Goal: Browse casually

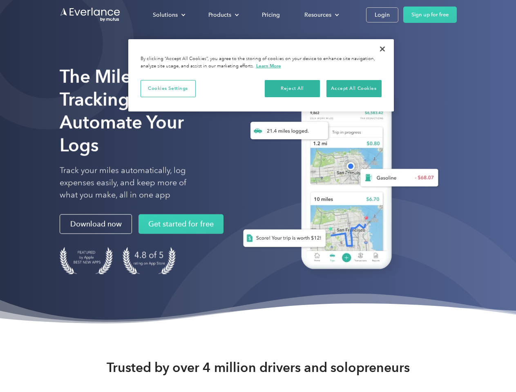
click at [169, 15] on div "Solutions" at bounding box center [165, 15] width 25 height 10
click at [223, 15] on div "Products" at bounding box center [219, 15] width 23 height 10
click at [321, 15] on div "Resources" at bounding box center [317, 15] width 27 height 10
click at [168, 88] on button "Cookies Settings" at bounding box center [168, 88] width 55 height 17
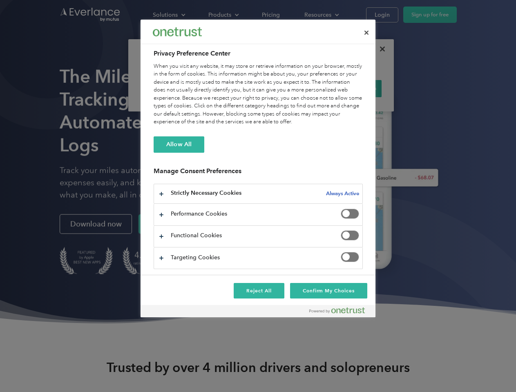
click at [292, 88] on div "When you visit any website, it may store or retrieve information on your browse…" at bounding box center [258, 94] width 209 height 64
click at [354, 88] on div "When you visit any website, it may store or retrieve information on your browse…" at bounding box center [258, 94] width 209 height 64
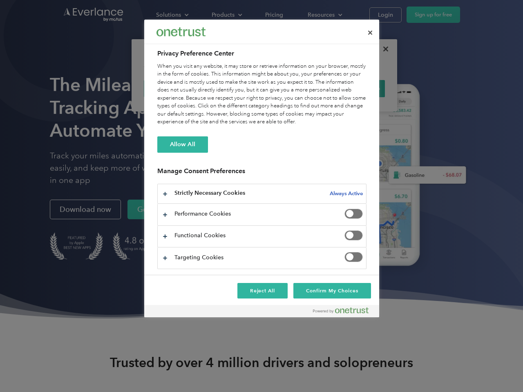
click at [382, 49] on div at bounding box center [261, 196] width 523 height 392
